Goal: Find specific page/section: Find specific page/section

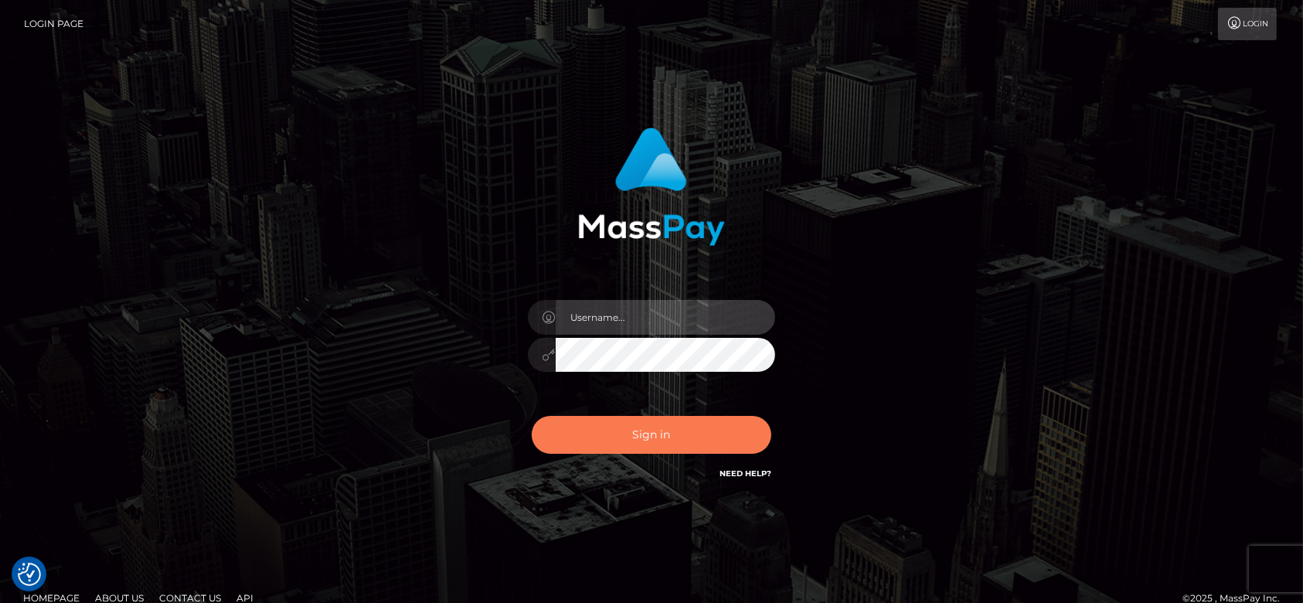
type input "fr.es"
click at [684, 442] on button "Sign in" at bounding box center [652, 435] width 240 height 38
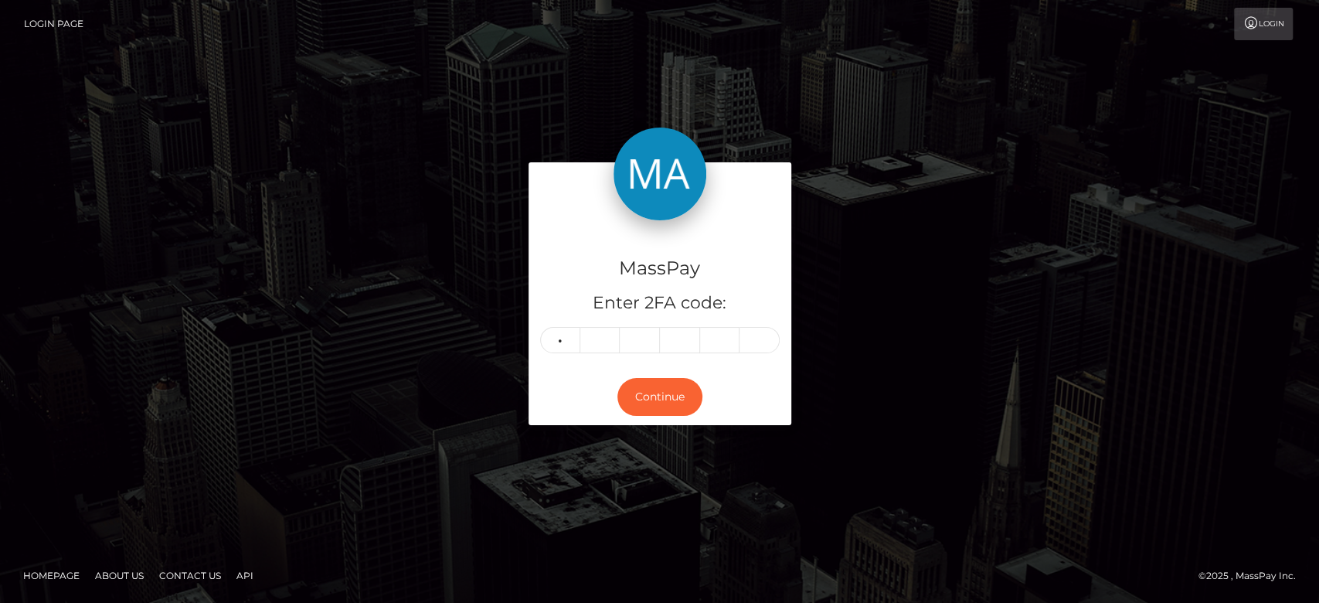
type input "9"
type input "4"
type input "6"
type input "2"
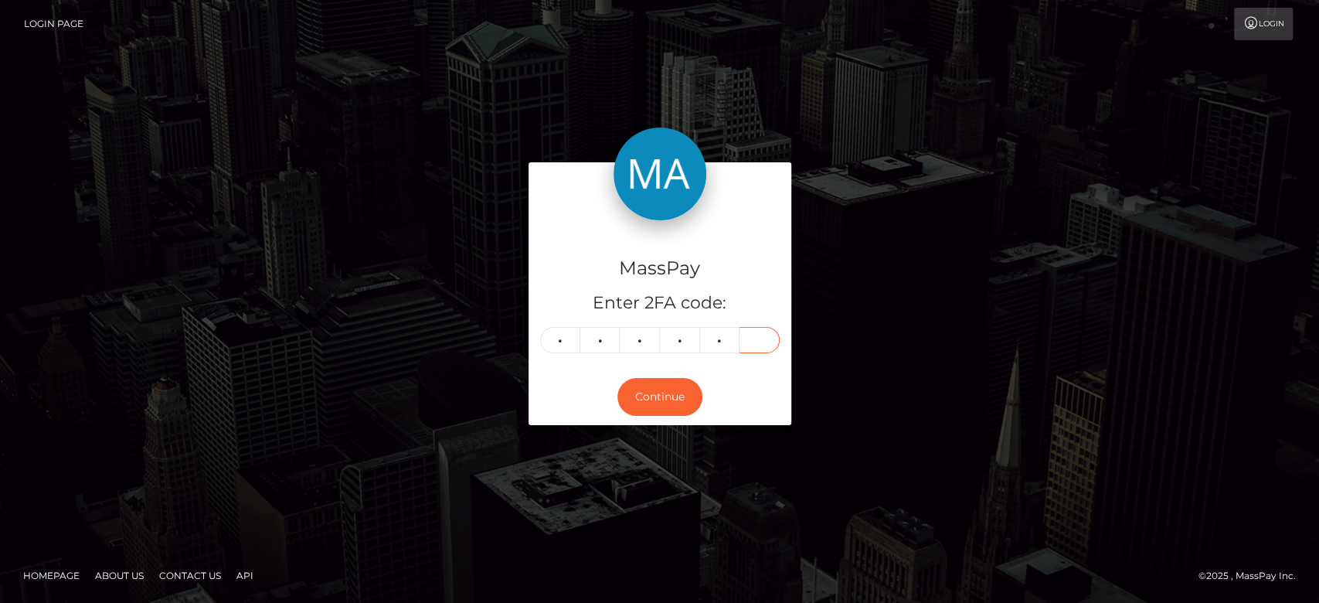
type input "5"
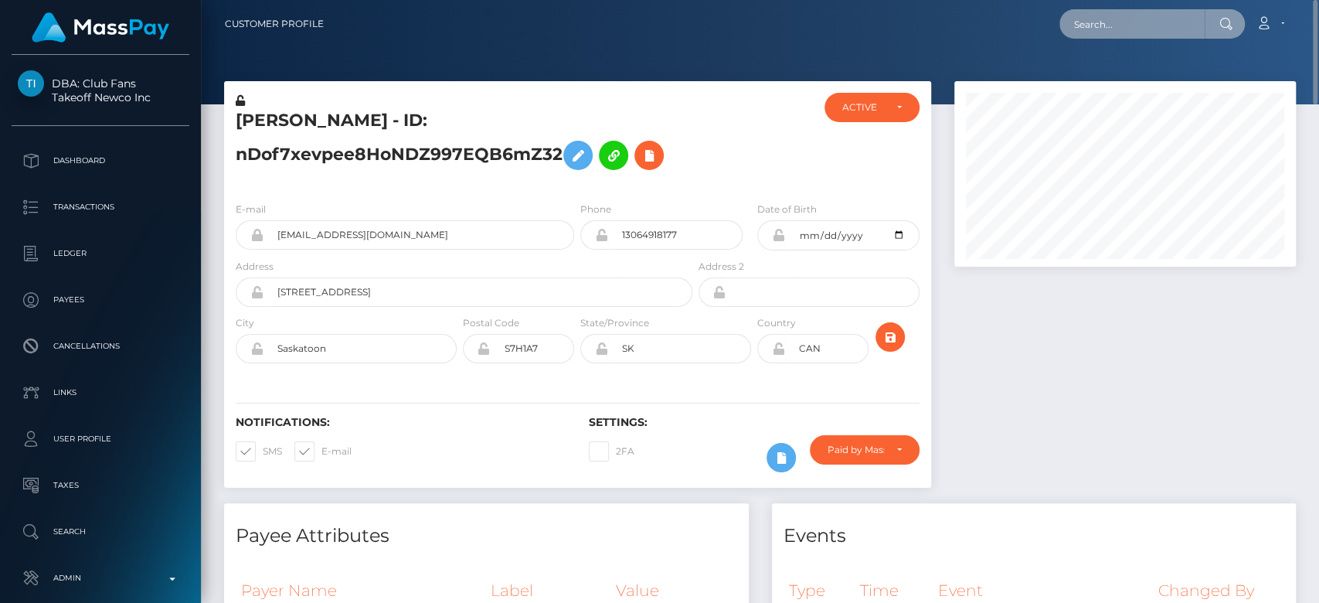
click at [1126, 29] on input "text" at bounding box center [1131, 23] width 145 height 29
paste input "nikkigray674@gmail.com"
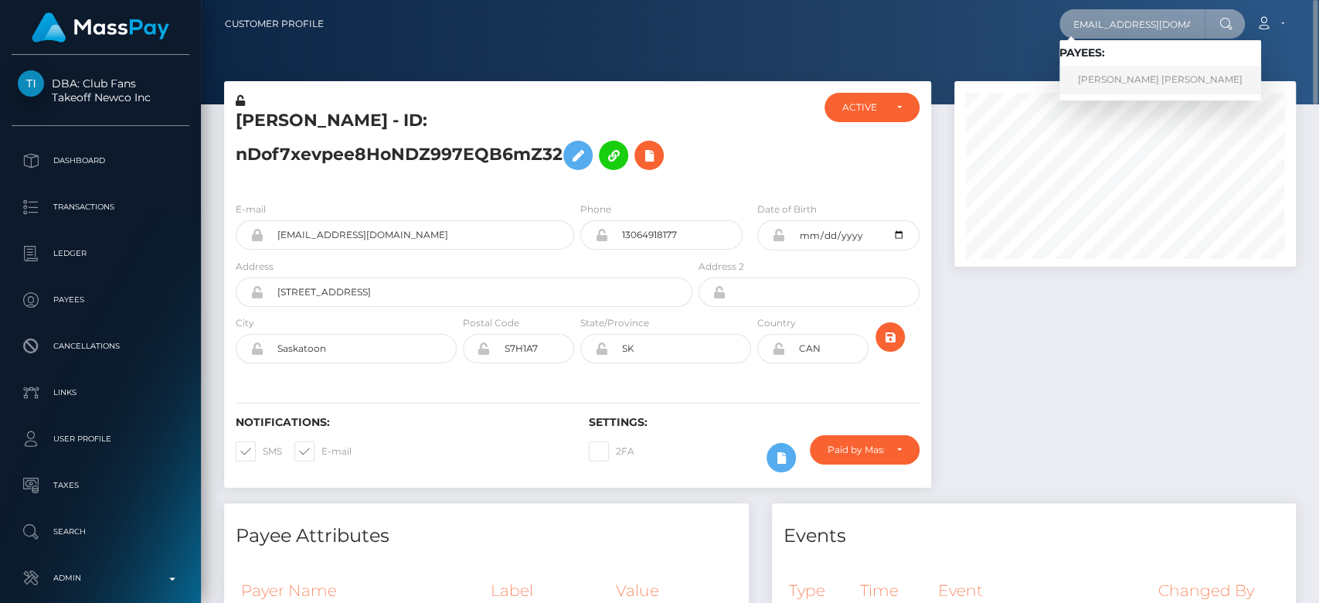
type input "nikkigray674@gmail.com"
click at [1125, 77] on link "Abdou Yande Ndoye" at bounding box center [1160, 80] width 202 height 29
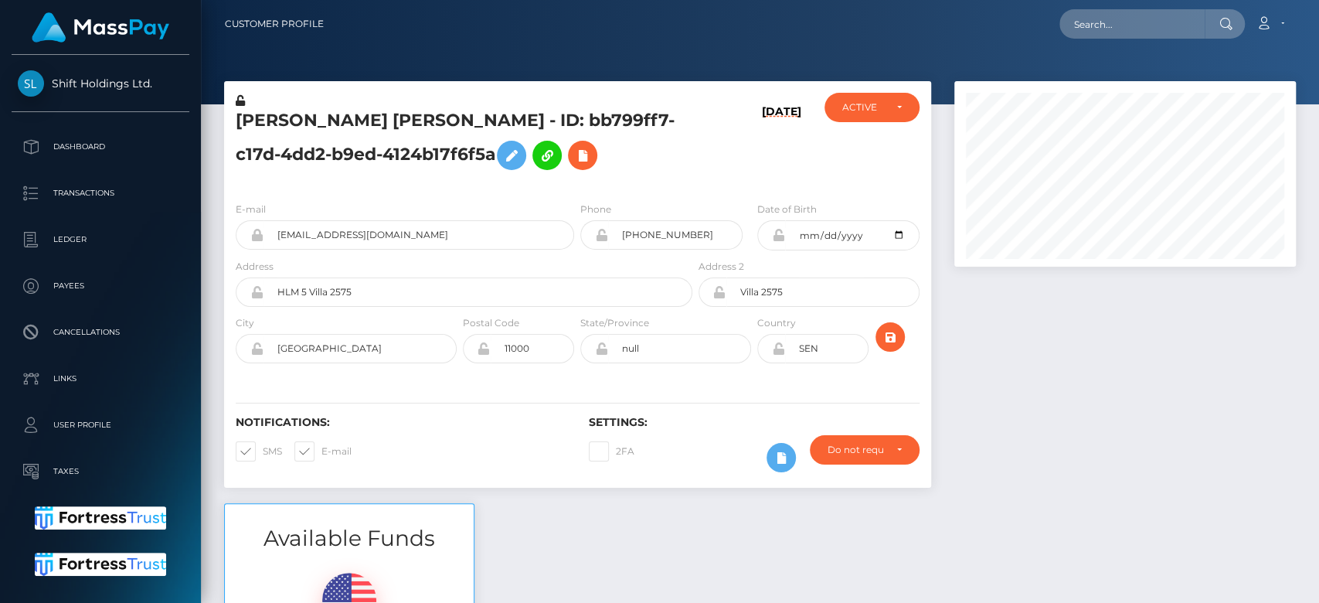
scroll to position [185, 342]
click at [617, 182] on div "Abdou Yande Ndoye - ID: bb799ff7-c17d-4dd2-b9ed-4124b17f6f5a" at bounding box center [459, 141] width 471 height 97
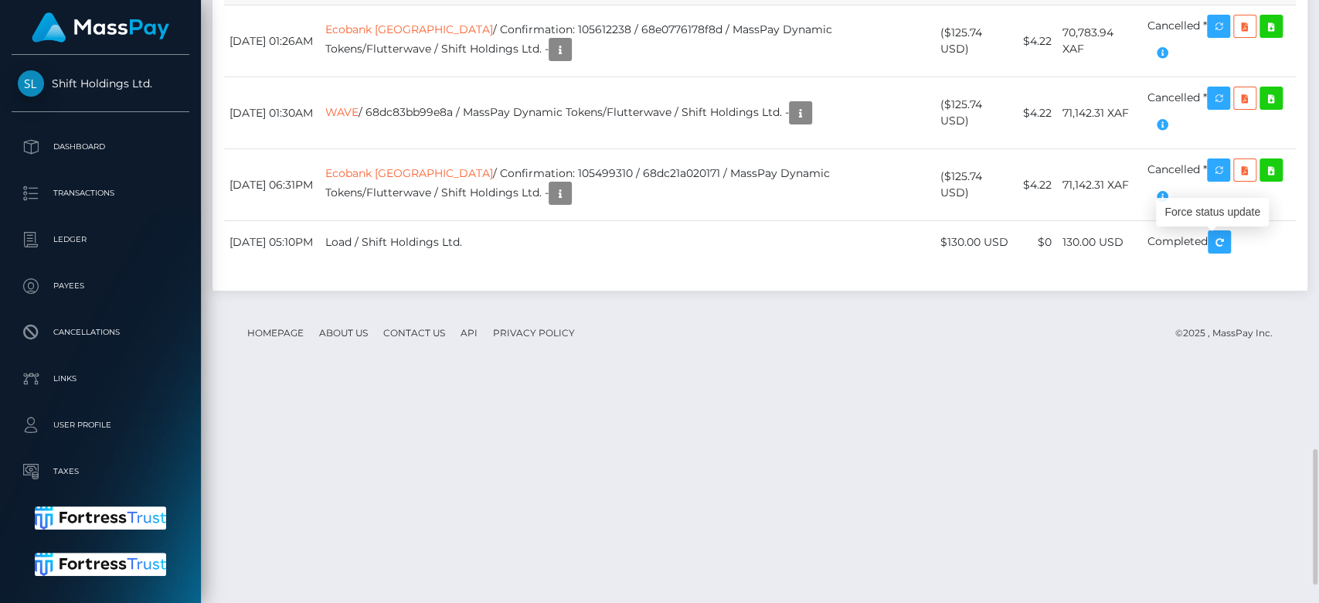
drag, startPoint x: 225, startPoint y: 269, endPoint x: 1213, endPoint y: 257, distance: 988.3
copy tr "October 7, 2025 05:59PM WAVE / 68e5548941a3f / MassPay Dynamic Tokens/Flutterwa…"
